Goal: Task Accomplishment & Management: Complete application form

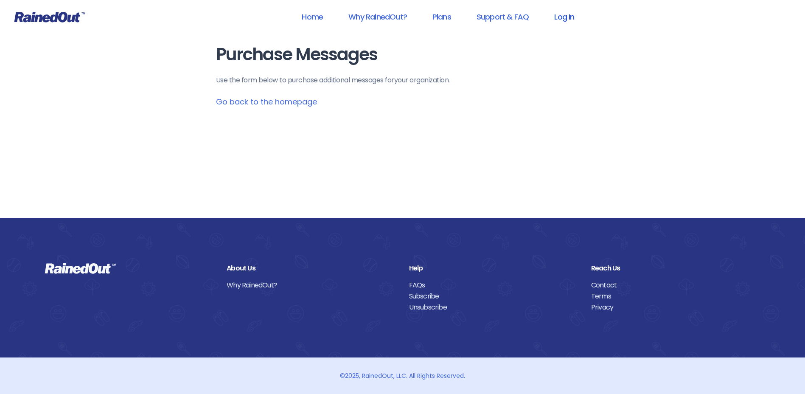
click at [561, 20] on link "Log In" at bounding box center [564, 16] width 42 height 19
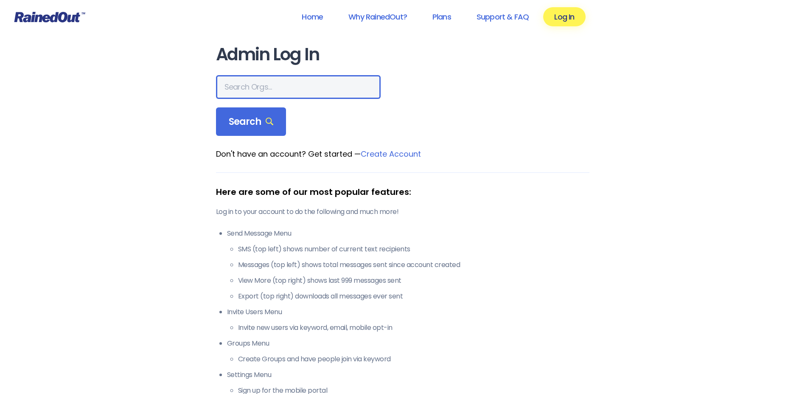
click at [275, 90] on input "text" at bounding box center [298, 87] width 165 height 24
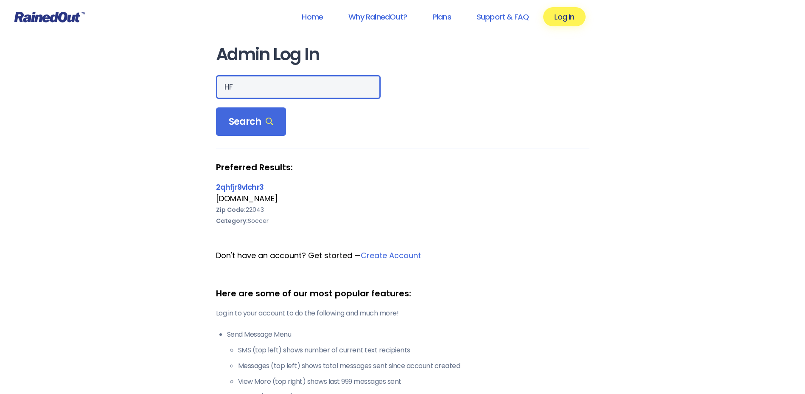
type input "H"
type input "HFAH"
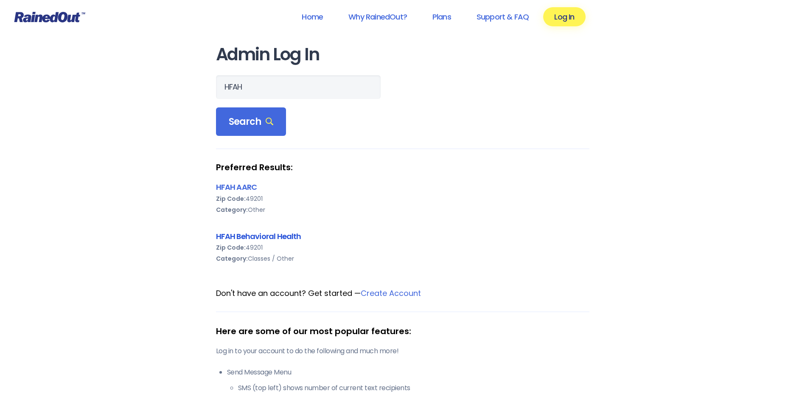
click at [241, 231] on link "HFAH Behavioral Health" at bounding box center [258, 236] width 85 height 11
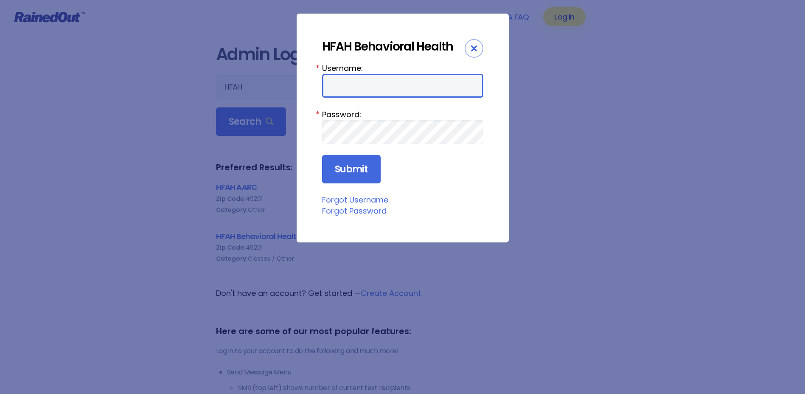
type input "ChargeNurse"
click at [426, 94] on input "ChargeNurse" at bounding box center [402, 86] width 161 height 24
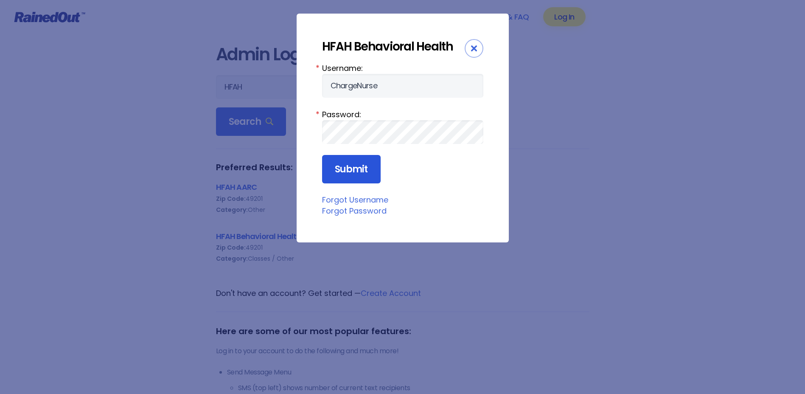
click at [333, 168] on input "Submit" at bounding box center [351, 169] width 59 height 29
